Goal: Task Accomplishment & Management: Use online tool/utility

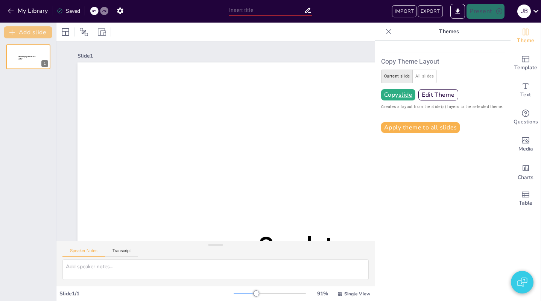
type input "All Aboard: A Quiz on Trains"
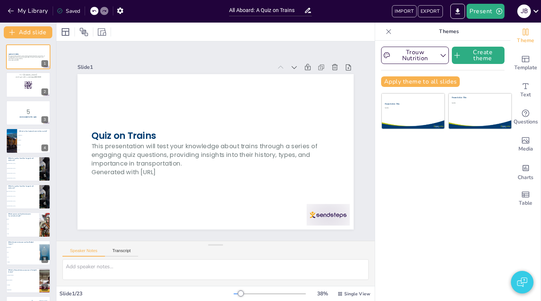
checkbox input "true"
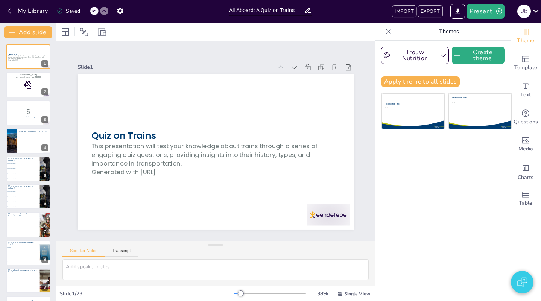
checkbox input "true"
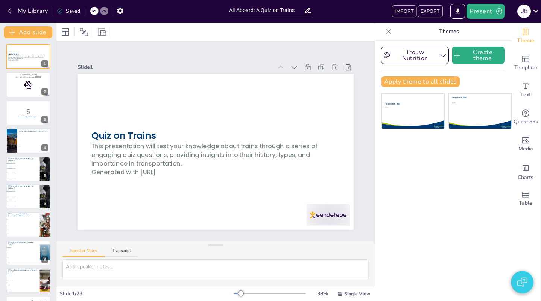
checkbox input "true"
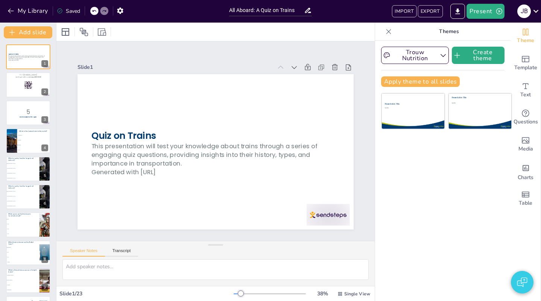
checkbox input "true"
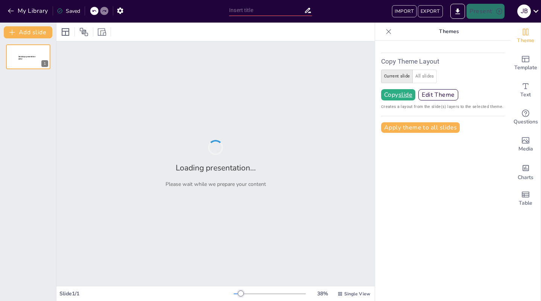
type input "All Aboard: A Quiz on Trains"
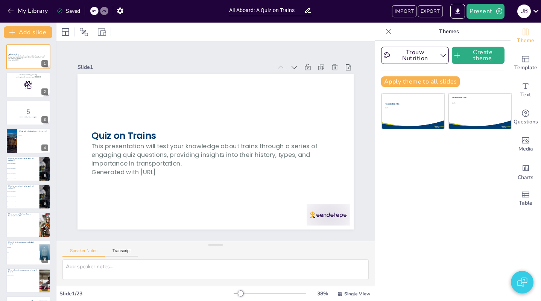
checkbox input "true"
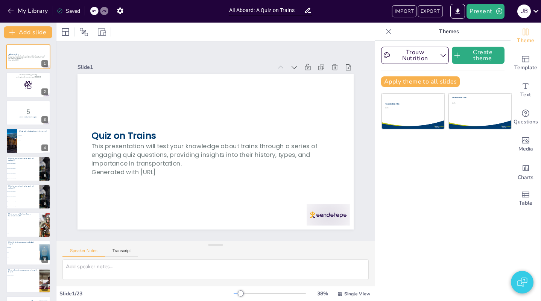
checkbox input "true"
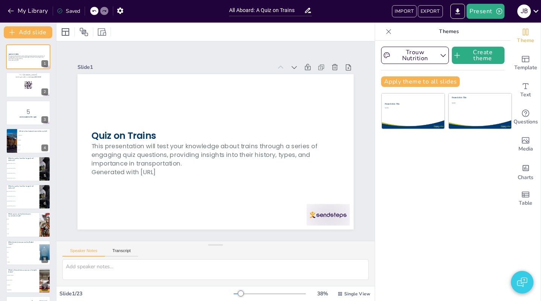
checkbox input "true"
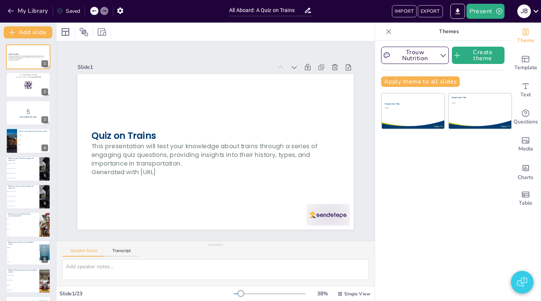
checkbox input "true"
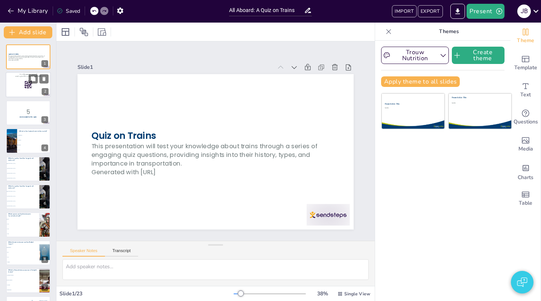
checkbox input "true"
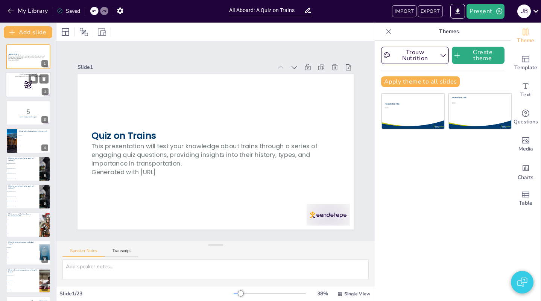
checkbox input "true"
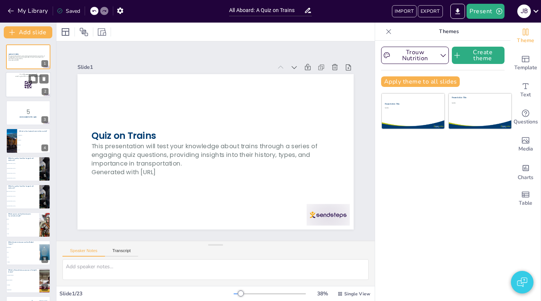
checkbox input "true"
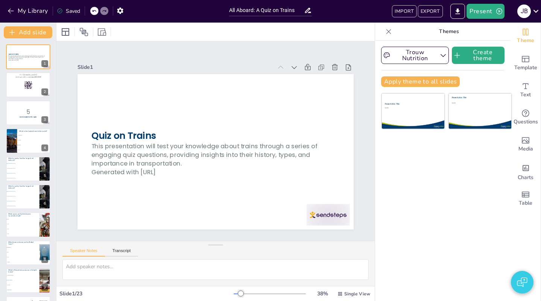
checkbox input "true"
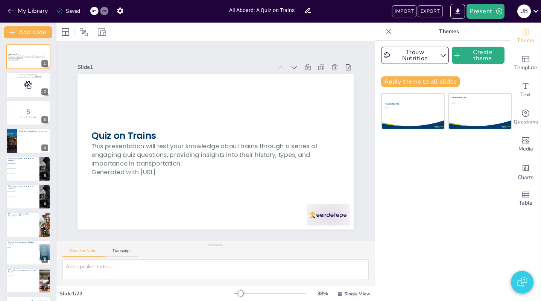
checkbox input "true"
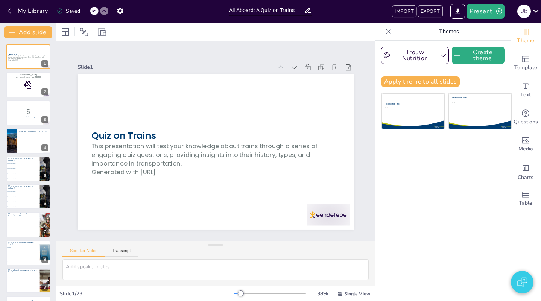
checkbox input "true"
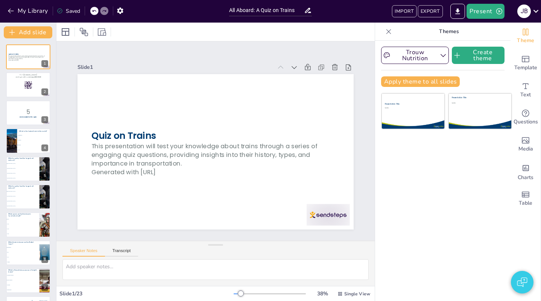
checkbox input "true"
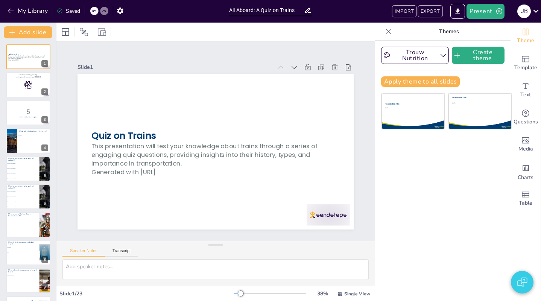
checkbox input "true"
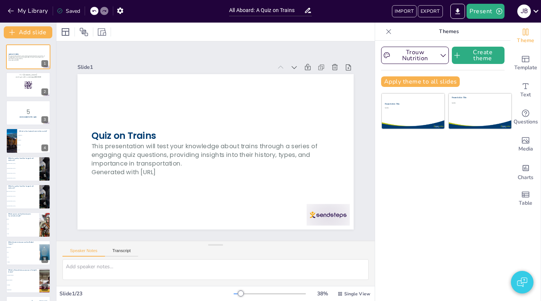
checkbox input "true"
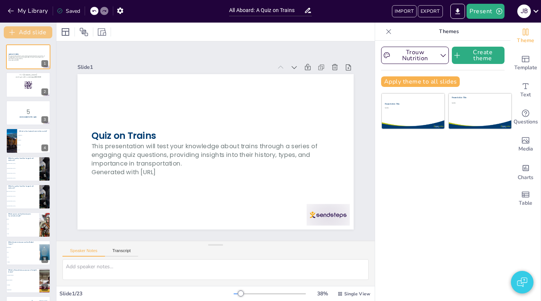
checkbox input "true"
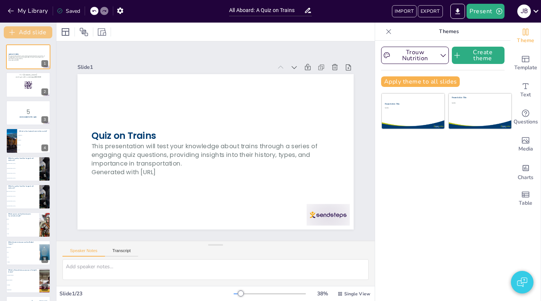
checkbox input "true"
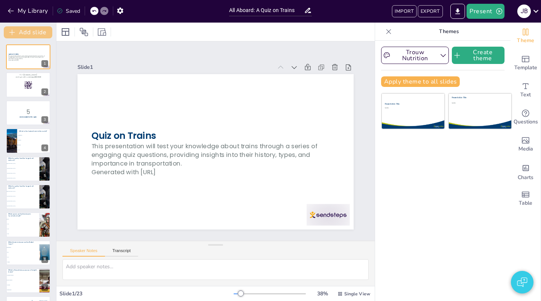
checkbox input "true"
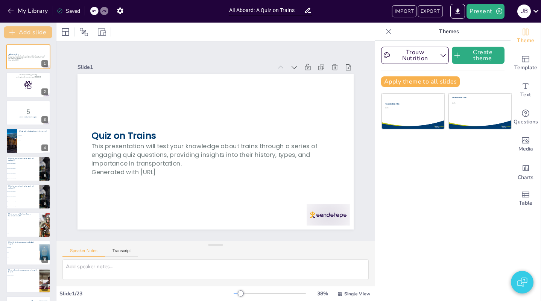
checkbox input "true"
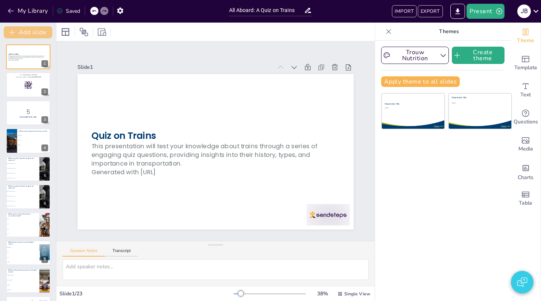
checkbox input "true"
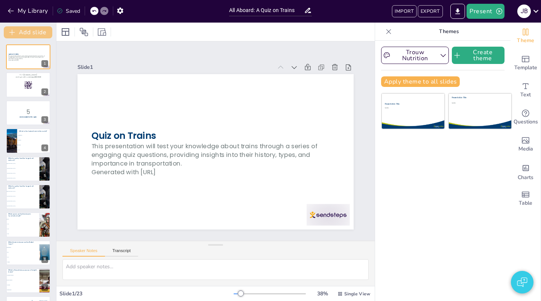
checkbox input "true"
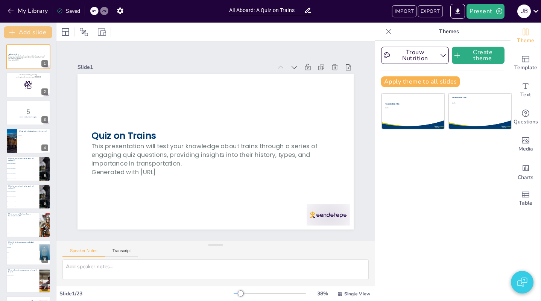
checkbox input "true"
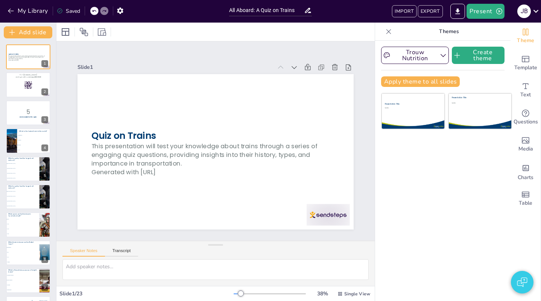
checkbox input "true"
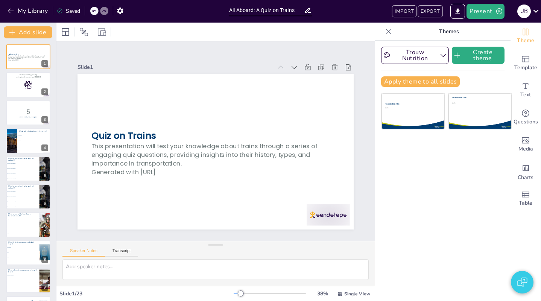
checkbox input "true"
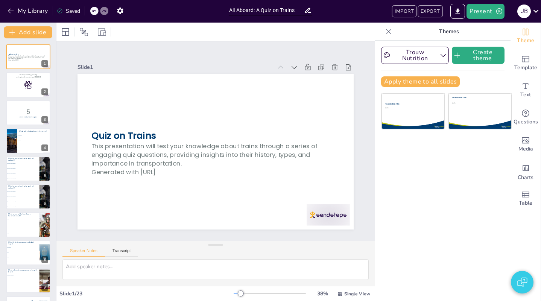
checkbox input "true"
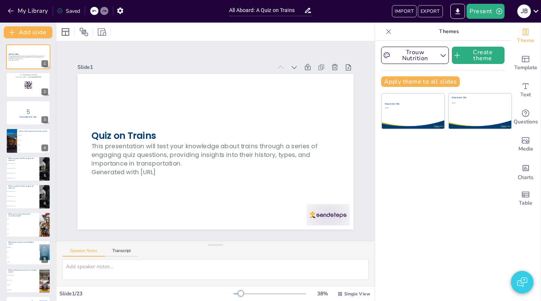
checkbox input "true"
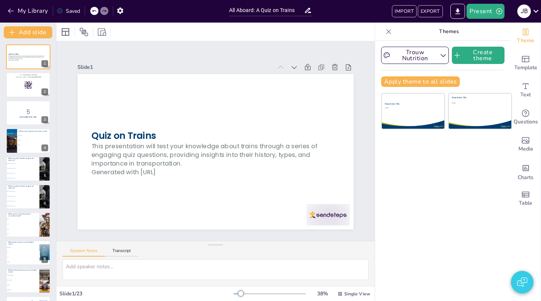
checkbox input "true"
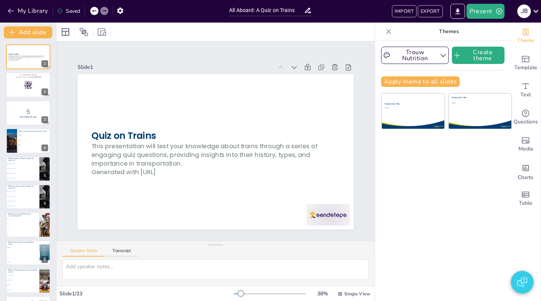
checkbox input "true"
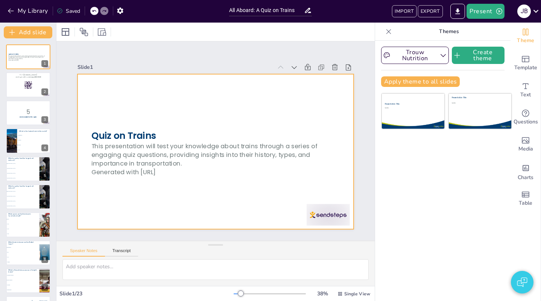
checkbox input "true"
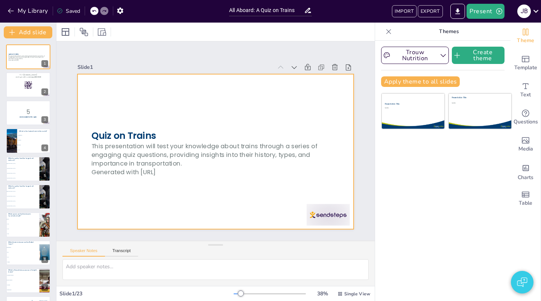
checkbox input "true"
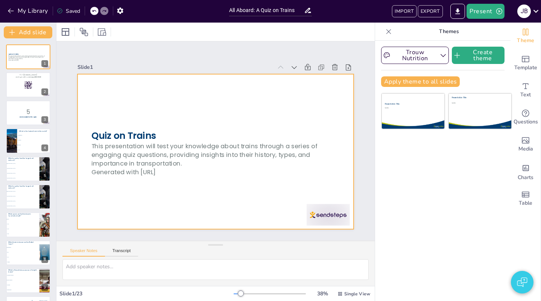
checkbox input "true"
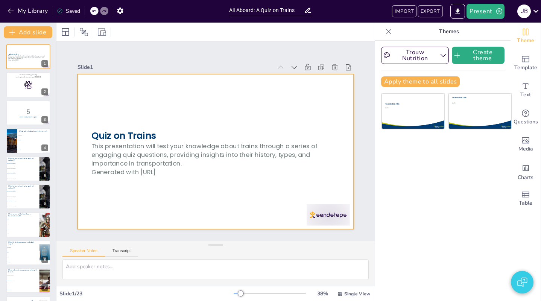
checkbox input "true"
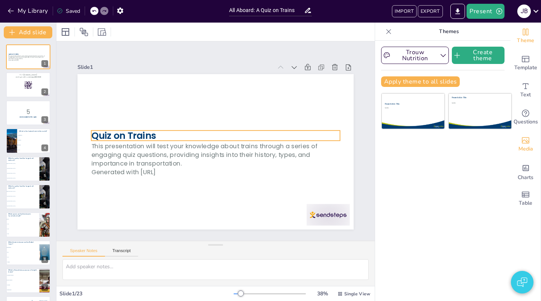
checkbox input "true"
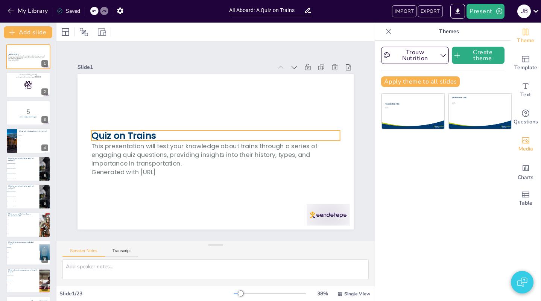
checkbox input "true"
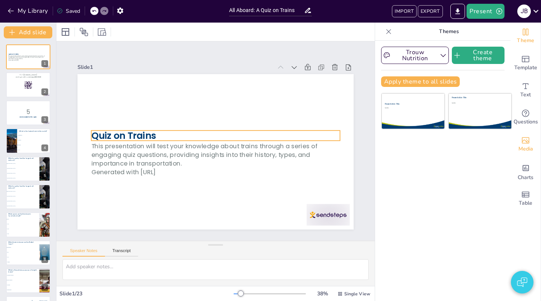
checkbox input "true"
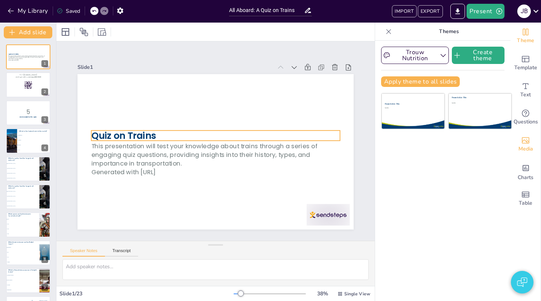
checkbox input "true"
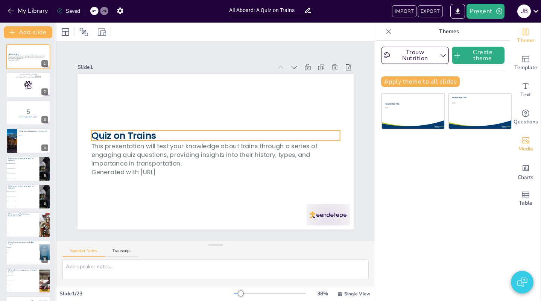
checkbox input "true"
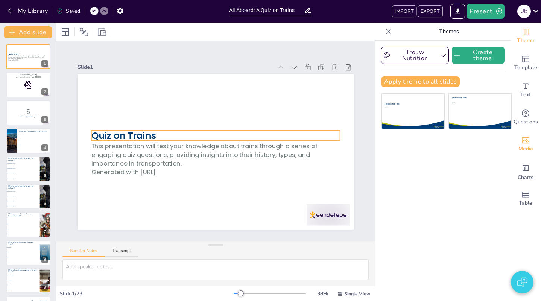
checkbox input "true"
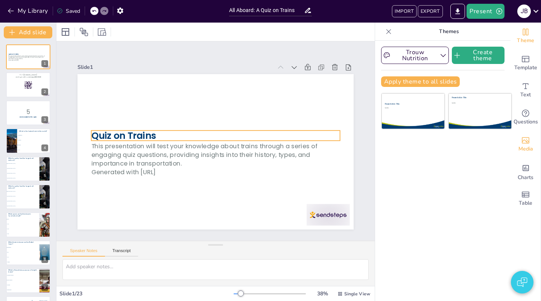
checkbox input "true"
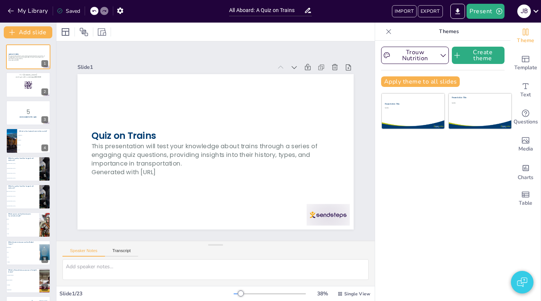
checkbox input "true"
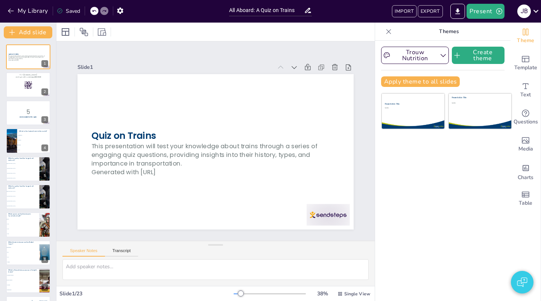
checkbox input "true"
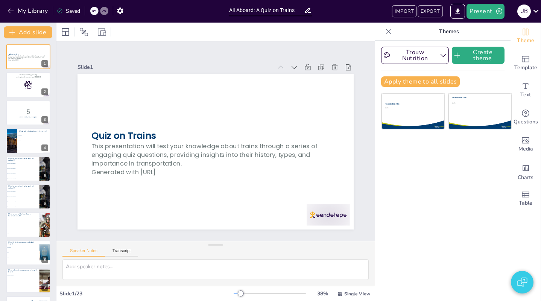
checkbox input "true"
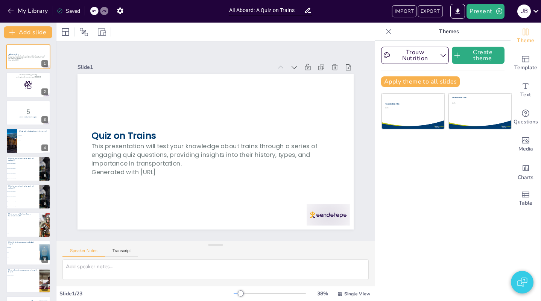
checkbox input "true"
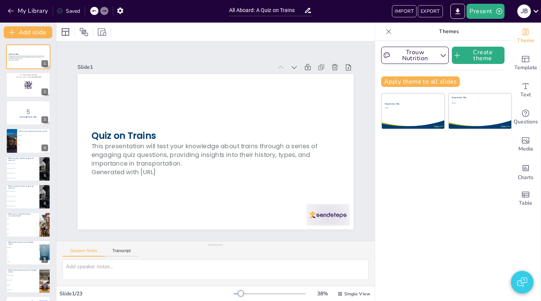
checkbox input "true"
click at [117, 52] on div "Slide 1 Quiz on Trains This presentation will test your knowledge about trains …" at bounding box center [215, 141] width 307 height 230
click at [21, 12] on button "My Library" at bounding box center [29, 11] width 46 height 12
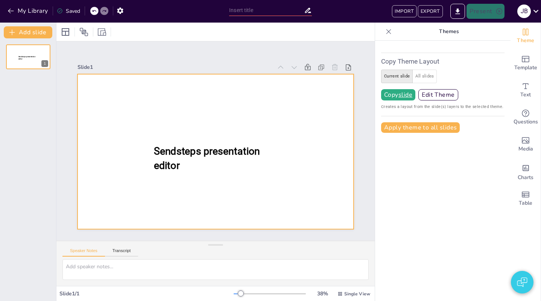
type input "New Sendsteps"
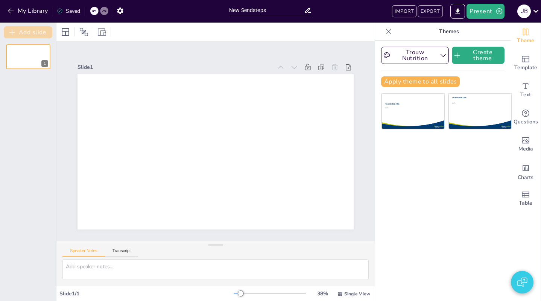
click at [42, 35] on button "Add slide" at bounding box center [28, 32] width 49 height 12
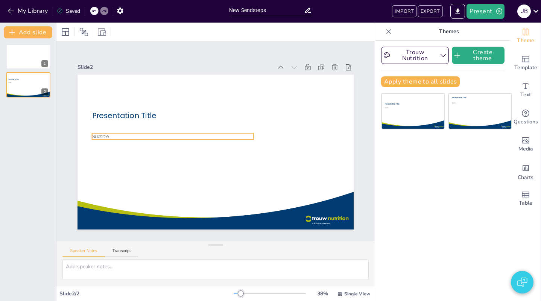
click at [192, 138] on p "Subtitle" at bounding box center [173, 136] width 162 height 6
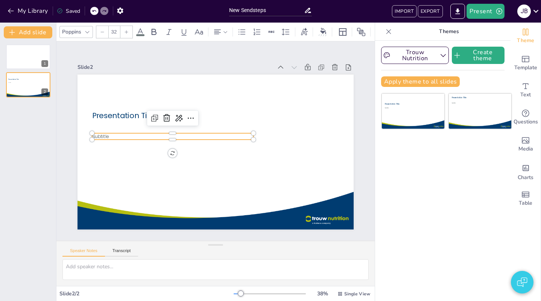
click at [47, 128] on div "1 Presentation Title Subtitle 2" at bounding box center [28, 169] width 56 height 263
click at [479, 17] on button "Present" at bounding box center [486, 11] width 38 height 15
click at [482, 46] on li "Play presentation" at bounding box center [497, 46] width 59 height 12
